Goal: Task Accomplishment & Management: Manage account settings

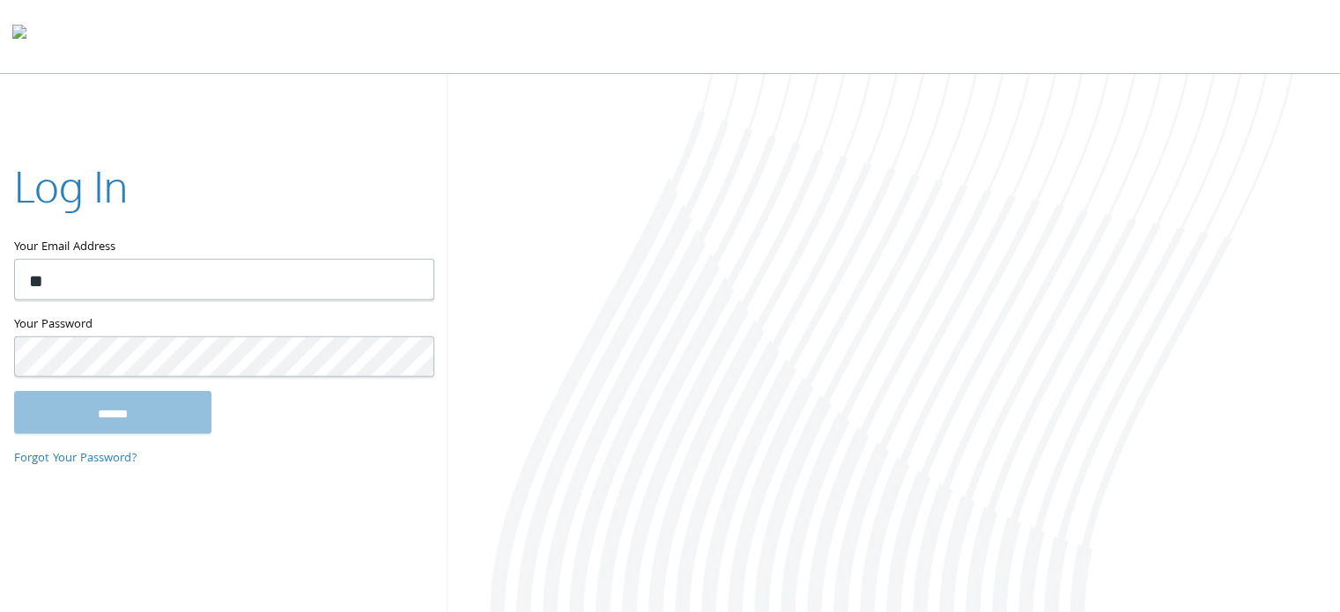
type input "*"
type input "**********"
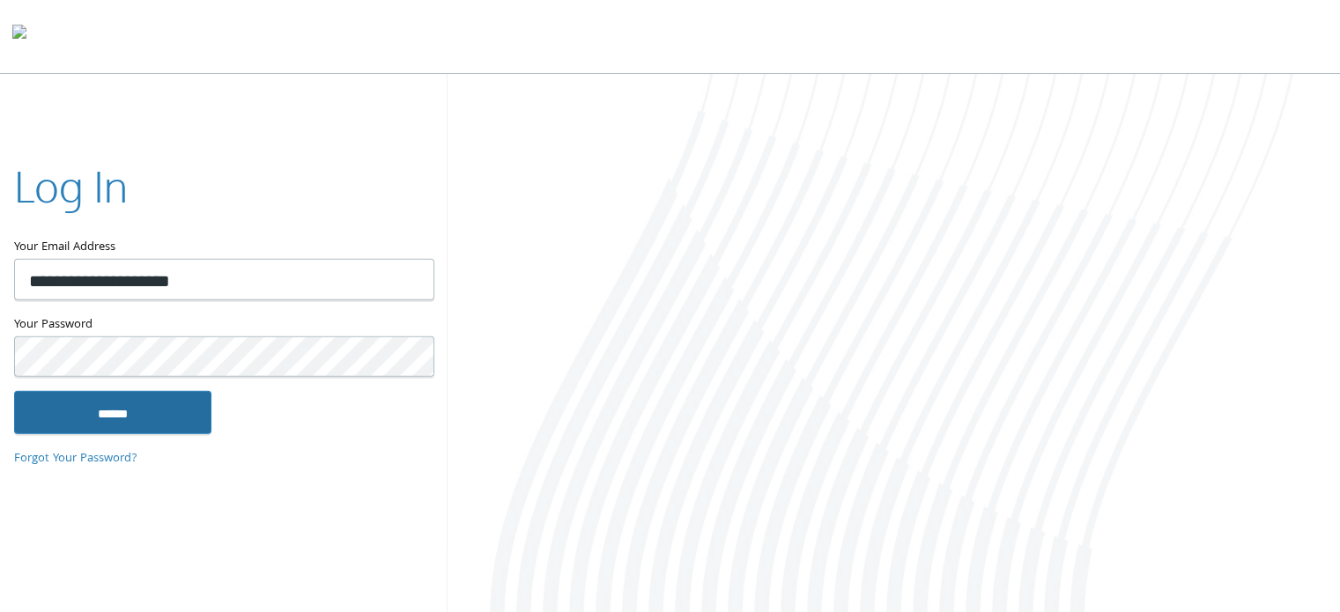
click at [122, 411] on input "******" at bounding box center [112, 412] width 197 height 42
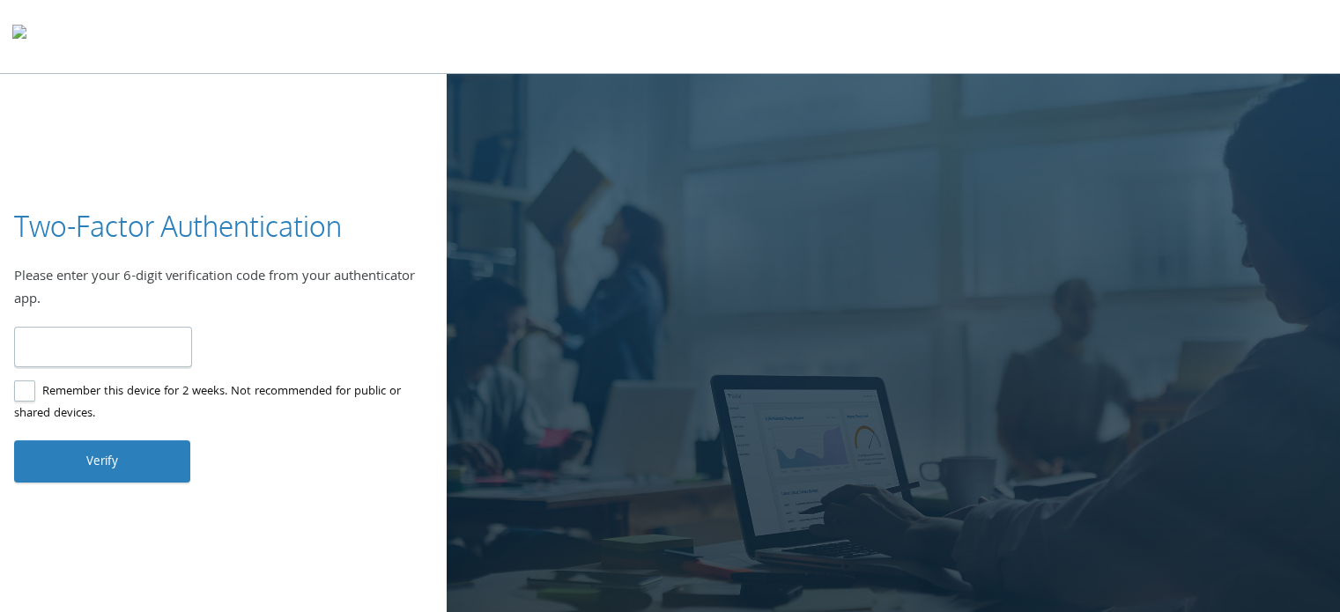
type input "******"
